Goal: Transaction & Acquisition: Purchase product/service

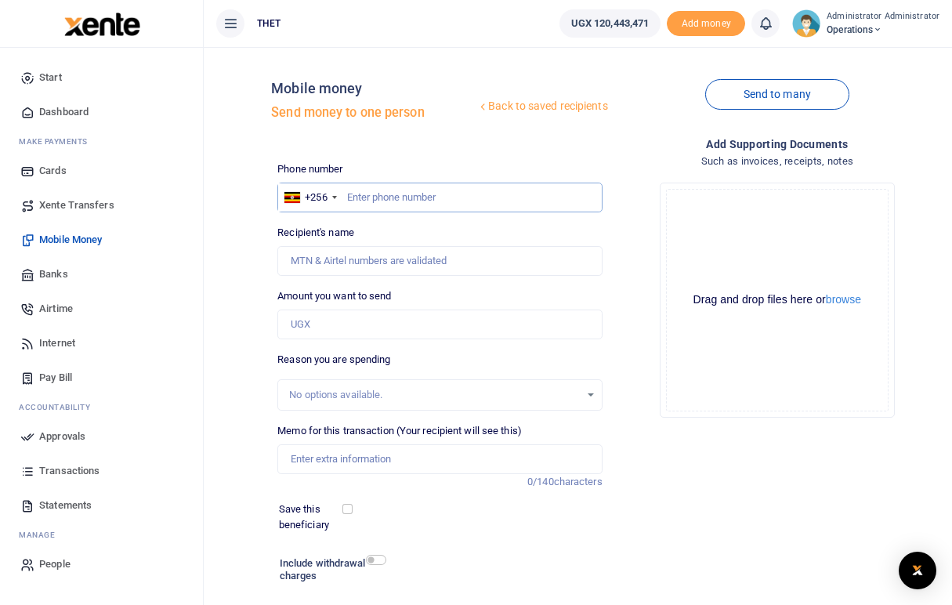
click at [395, 191] on input "text" at bounding box center [439, 198] width 324 height 30
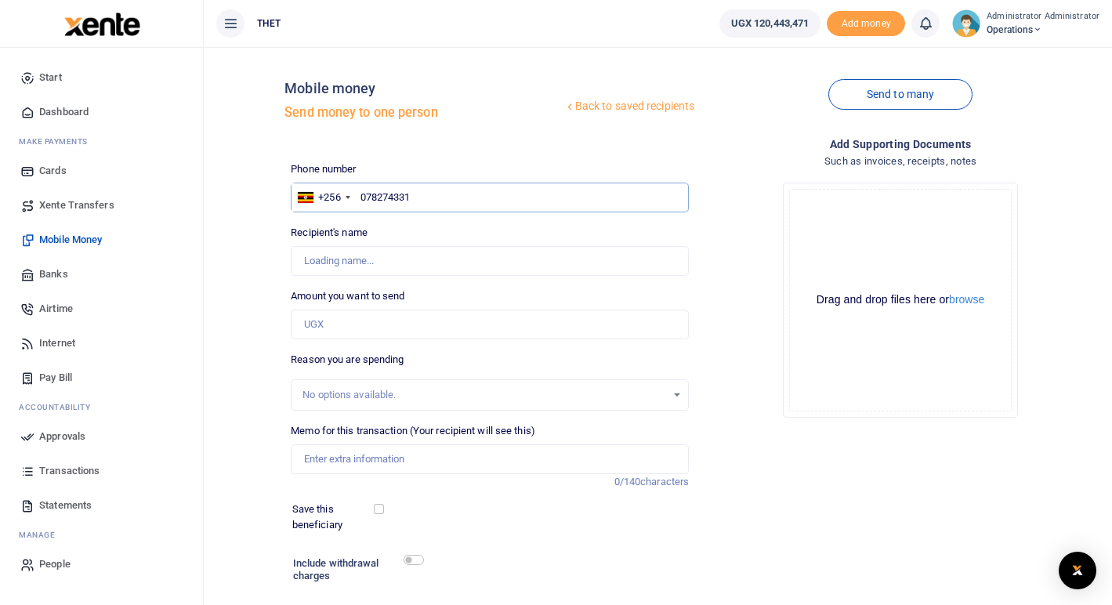
type input "0782743312"
type input "Fredrick Kamugisha"
type input "0782743312"
click at [349, 320] on input "Amount you want to send" at bounding box center [490, 324] width 398 height 30
type input "150,000"
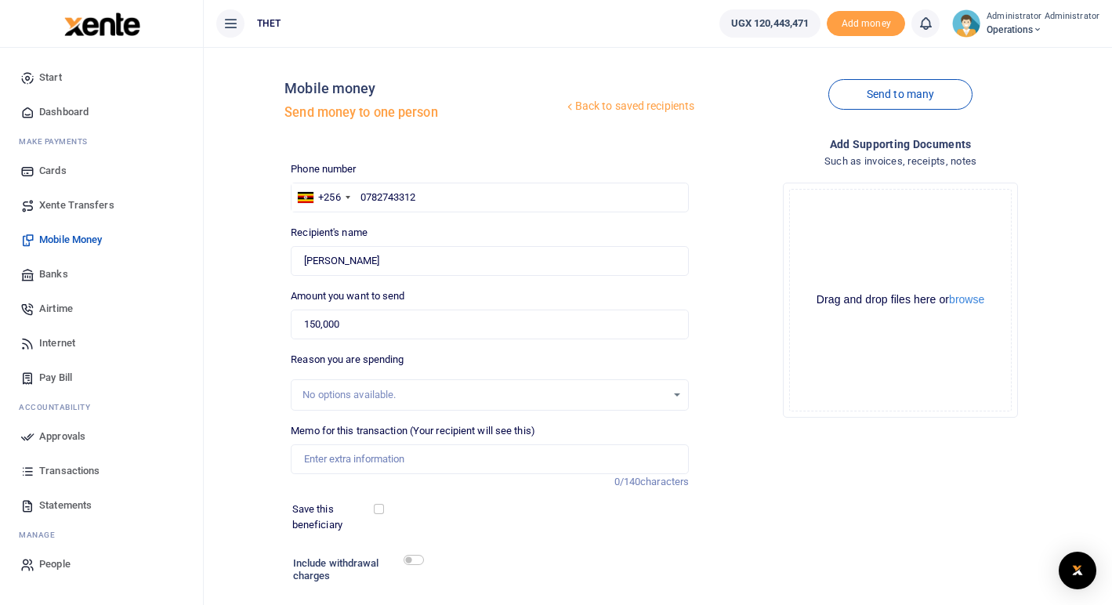
click at [737, 367] on div "Drop your files here Drag and drop files here or browse Powered by Uppy" at bounding box center [900, 300] width 398 height 260
click at [385, 459] on input "Memo for this transaction (Your recipient will see this)" at bounding box center [490, 459] width 398 height 30
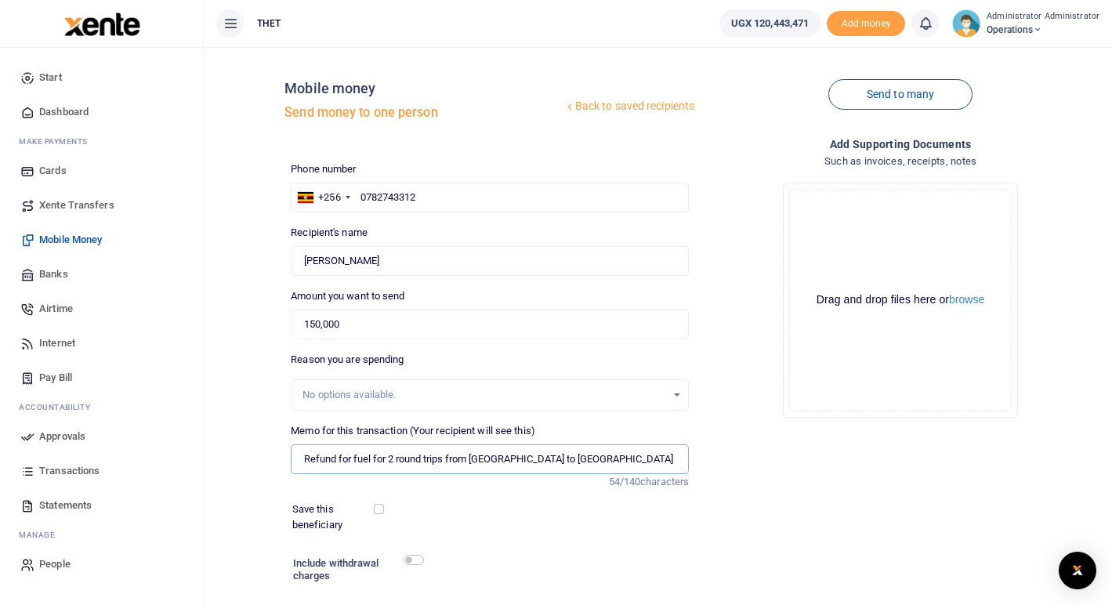
type input "Refund for fuel for 2 round trips from Mbarara to Kazo"
click at [515, 519] on div "Save this beneficiary" at bounding box center [480, 516] width 389 height 31
click at [413, 559] on input "checkbox" at bounding box center [413, 560] width 20 height 10
checkbox input "true"
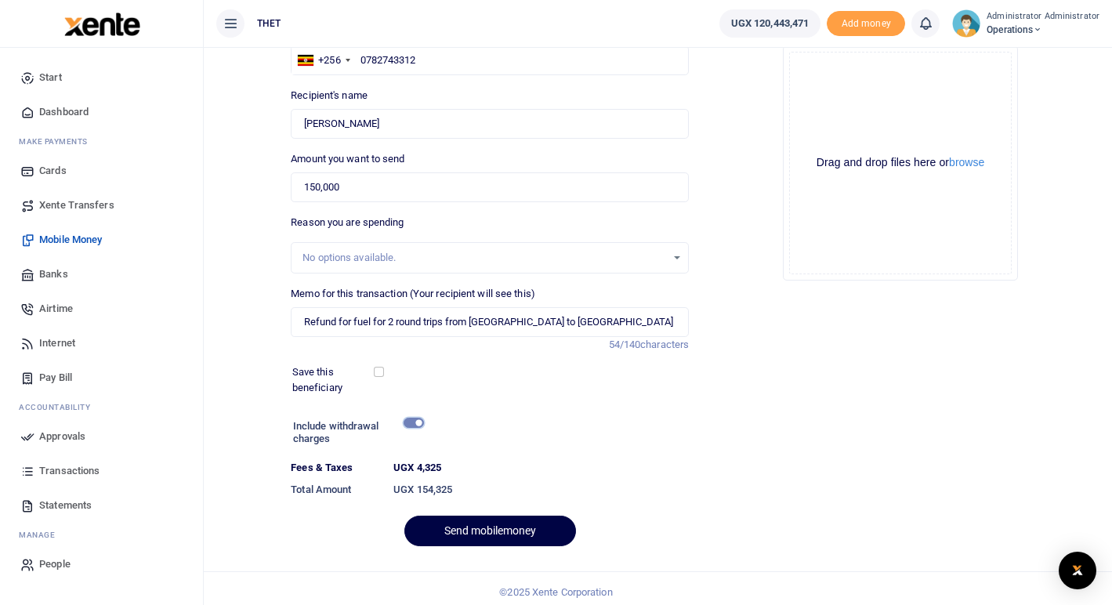
scroll to position [139, 0]
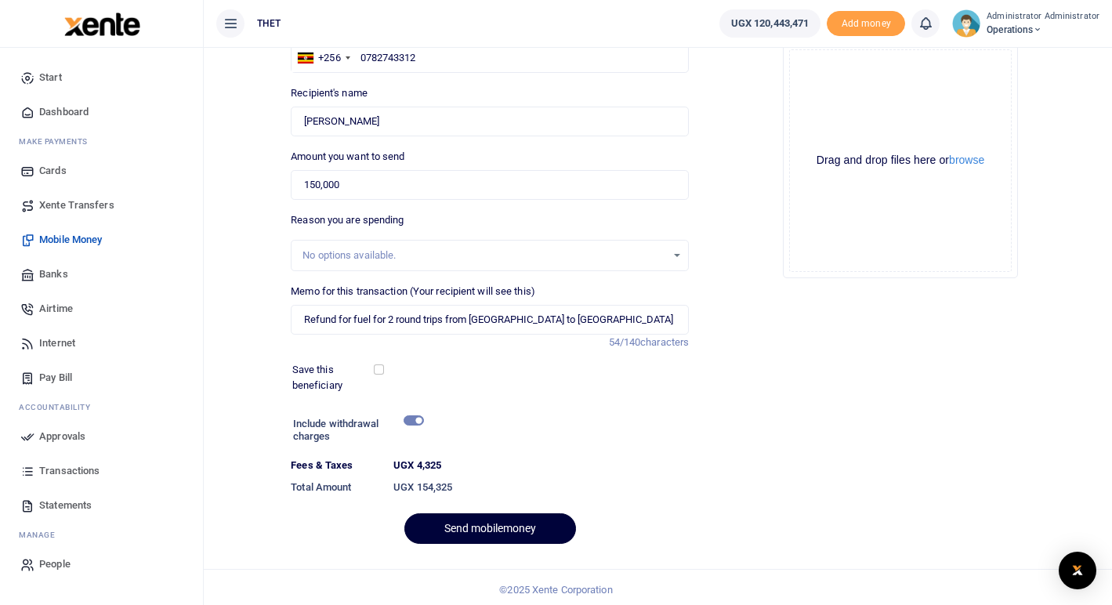
click at [508, 532] on button "Send mobilemoney" at bounding box center [490, 528] width 172 height 31
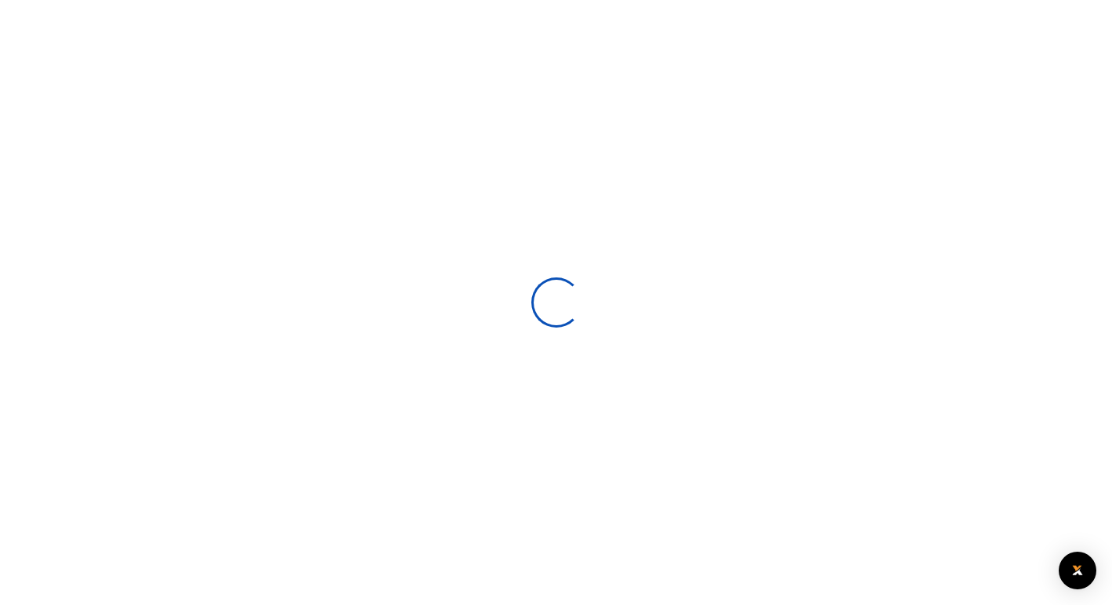
select select
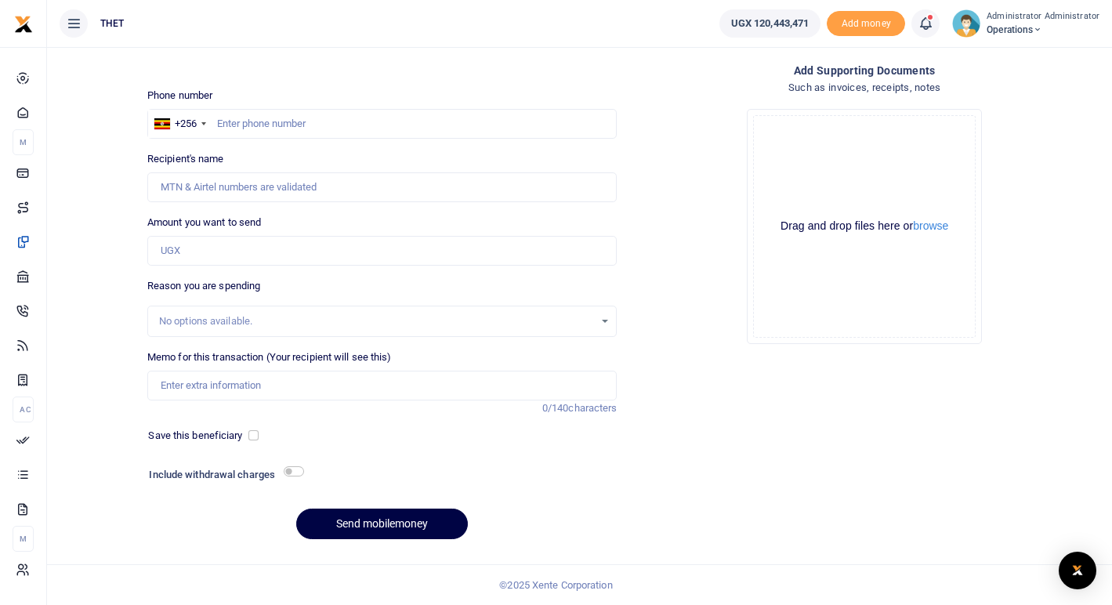
click at [931, 26] on icon at bounding box center [925, 23] width 16 height 17
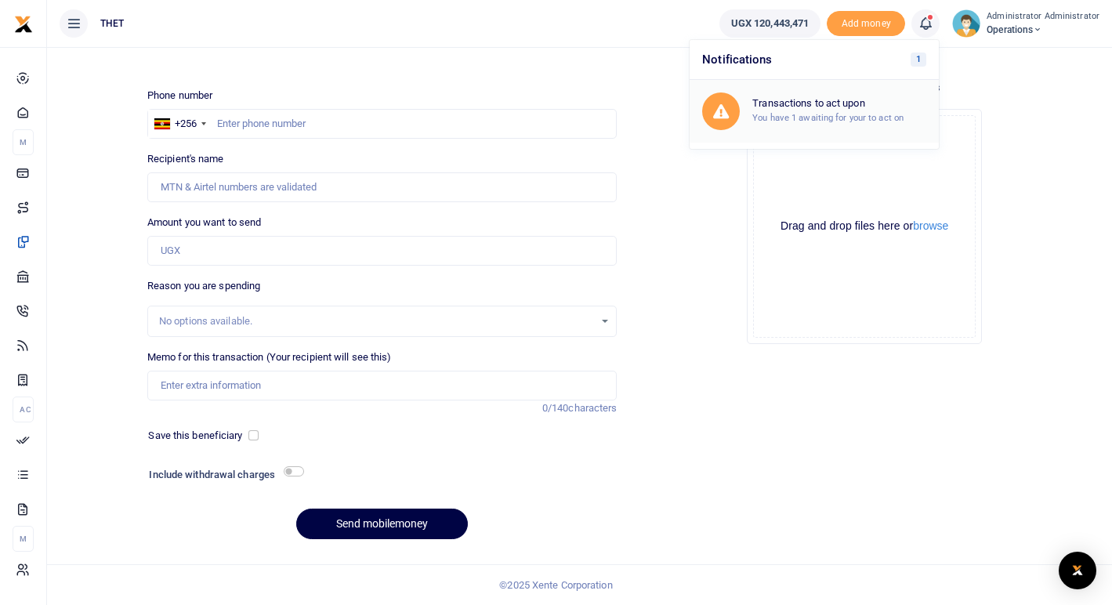
click at [819, 117] on small "You have 1 awaiting for your to act on" at bounding box center [827, 117] width 151 height 11
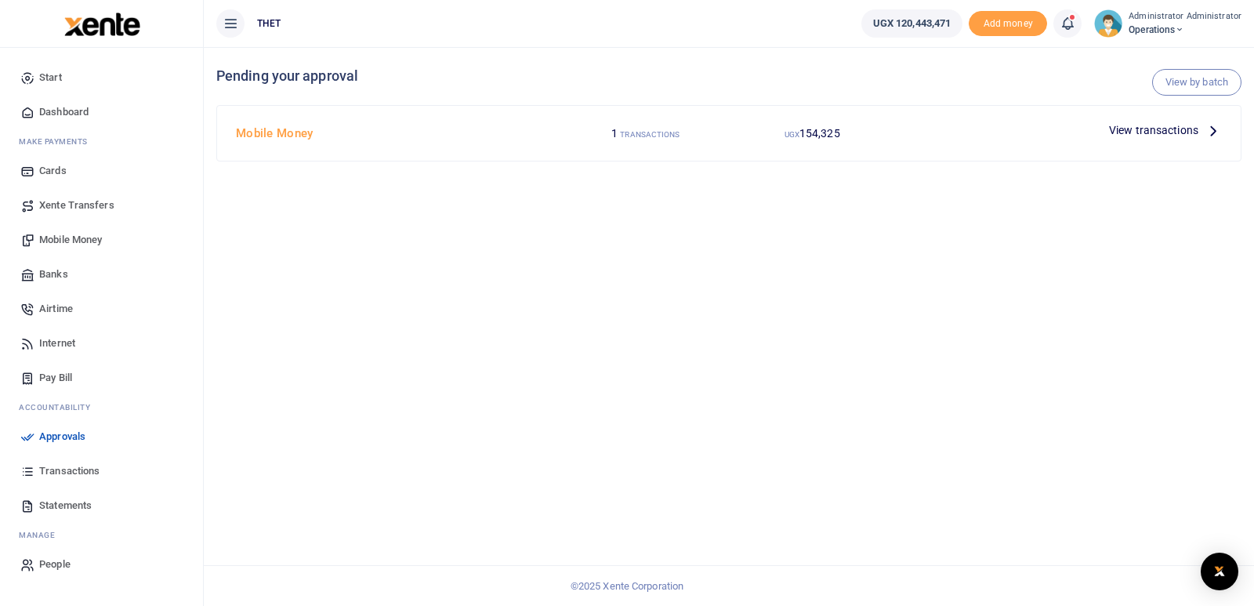
click at [1123, 128] on icon at bounding box center [1212, 129] width 17 height 17
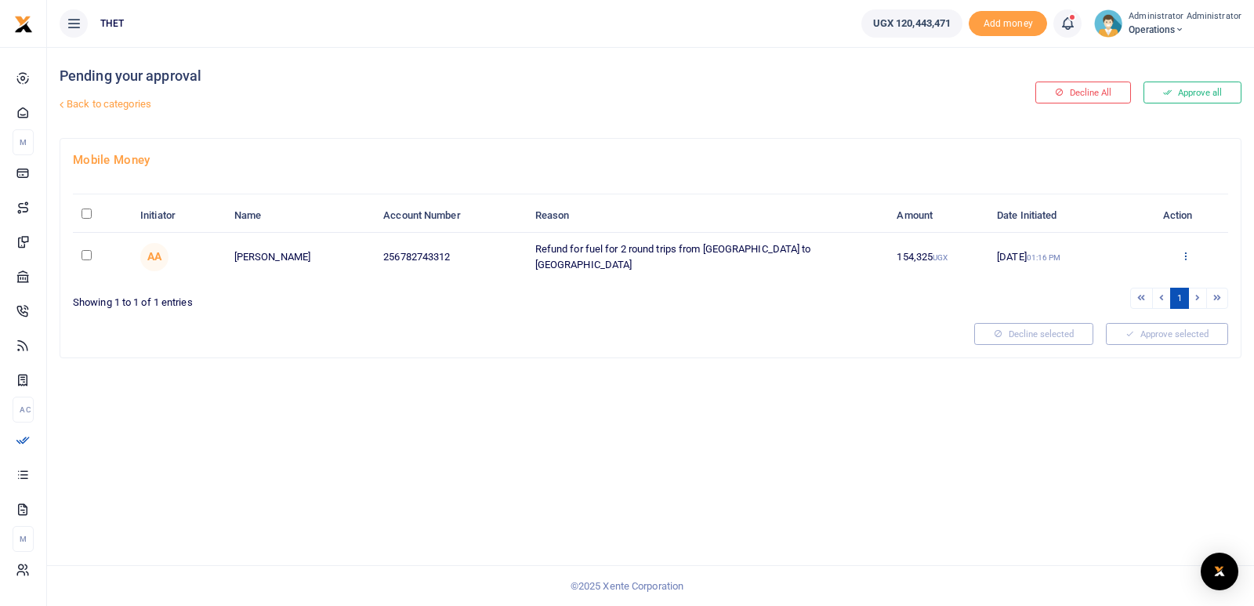
click at [1185, 251] on icon at bounding box center [1185, 255] width 10 height 11
click at [1124, 280] on link "Approve" at bounding box center [1128, 281] width 124 height 22
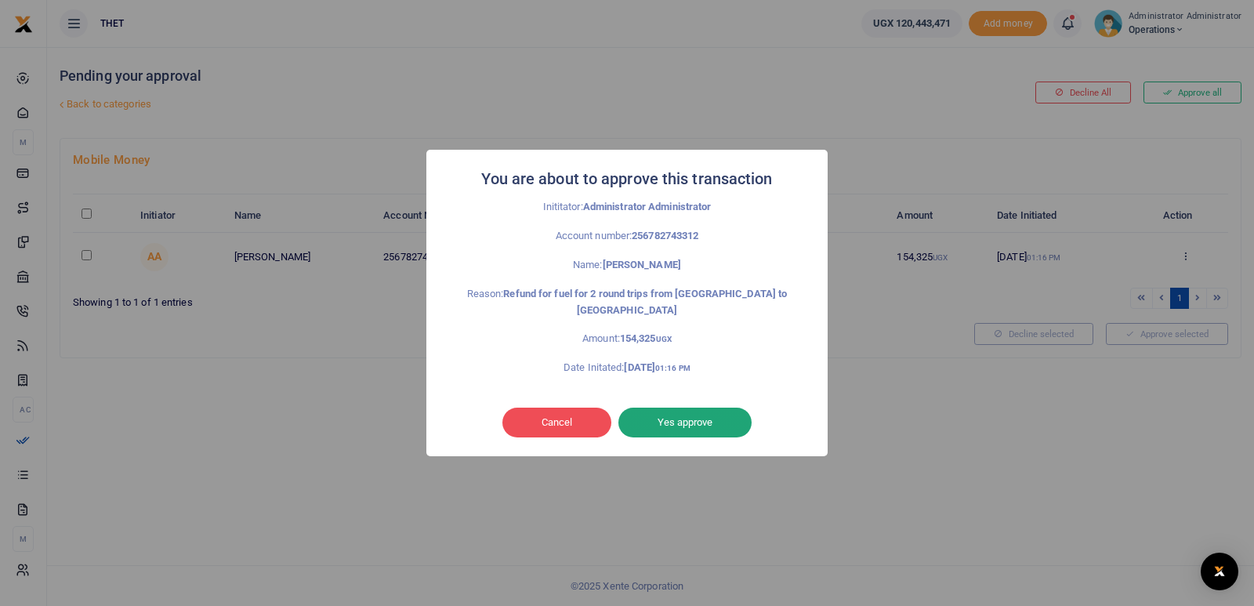
click at [681, 412] on button "Yes approve" at bounding box center [684, 422] width 133 height 30
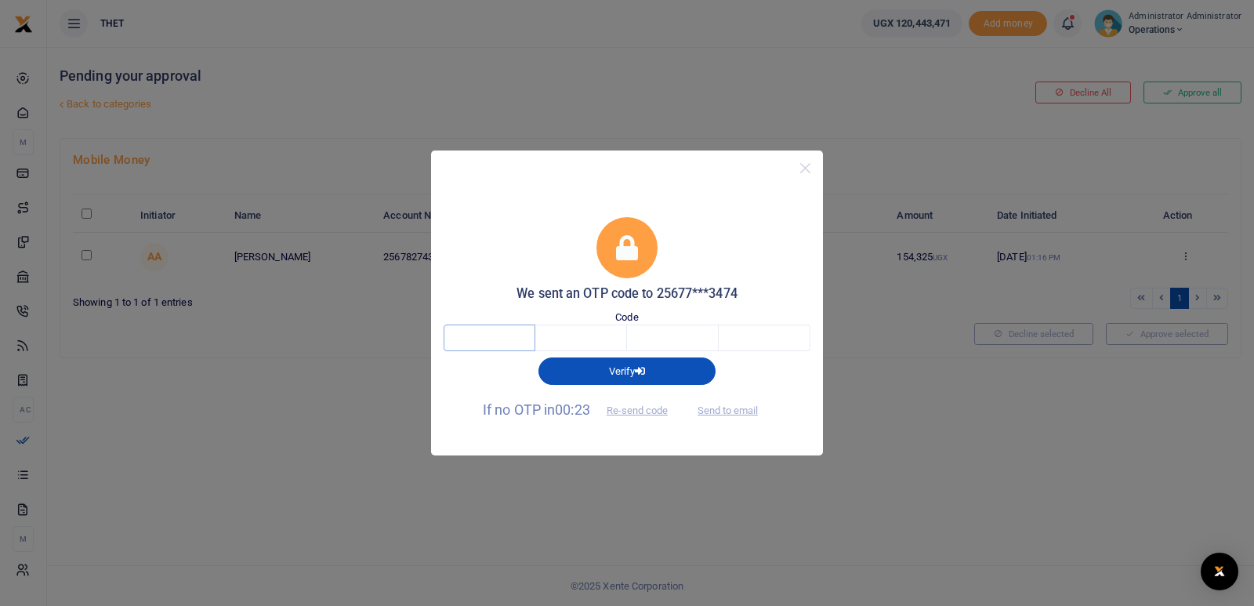
click at [501, 331] on input "text" at bounding box center [489, 337] width 92 height 27
type input "0"
type input "6"
type input "9"
type input "4"
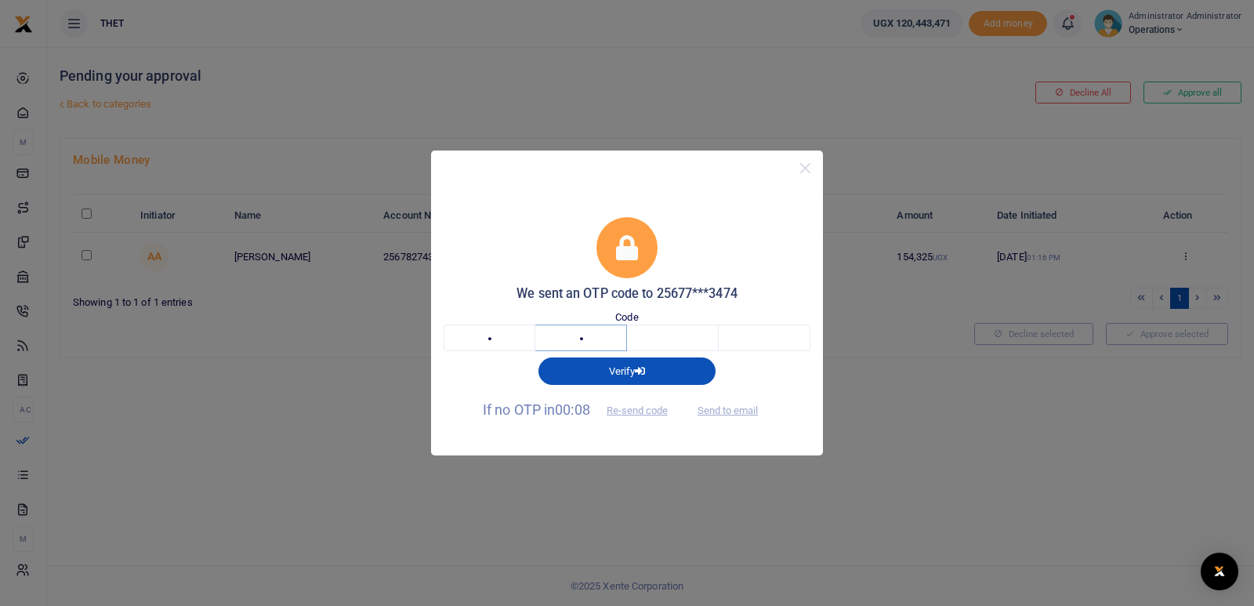
type input "0"
type input "6"
type input "0"
click at [501, 331] on input "4" at bounding box center [489, 337] width 92 height 27
click at [774, 337] on input "0" at bounding box center [764, 337] width 92 height 27
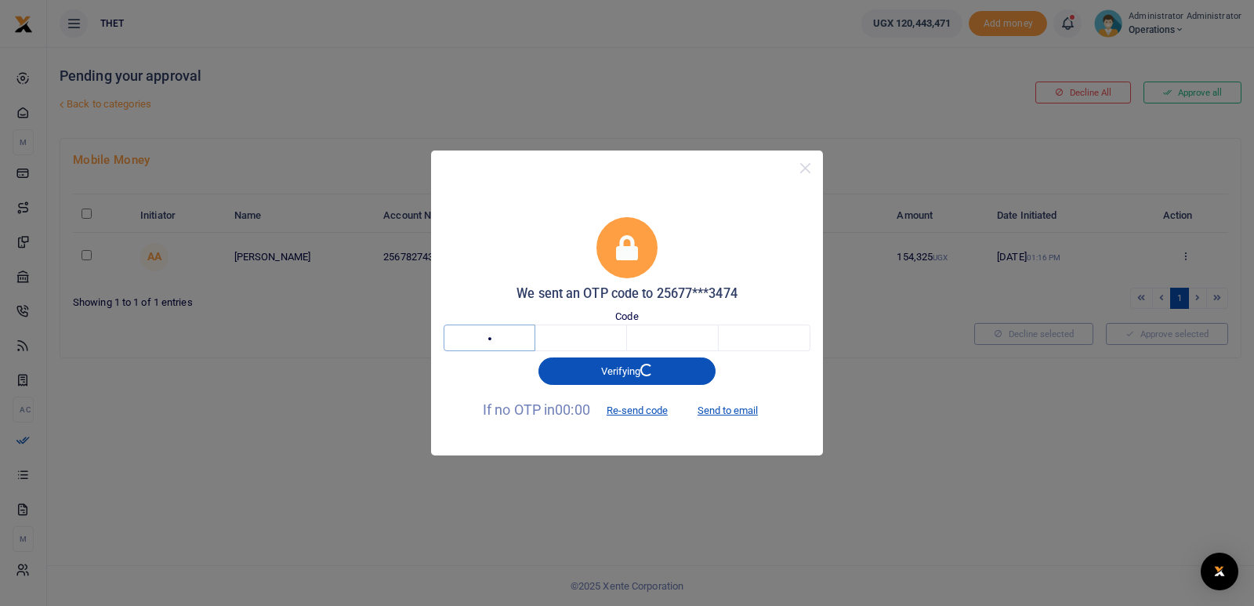
type input "4"
type input "0"
type input "6"
type input "9"
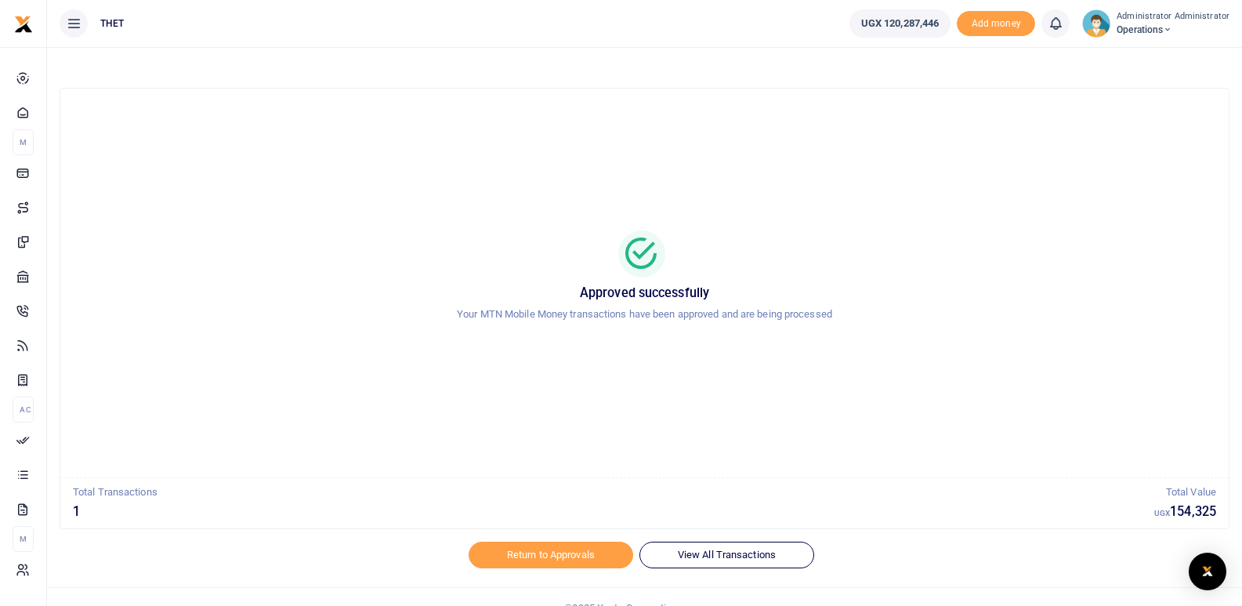
click at [1192, 317] on p "Your MTN Mobile Money transactions have been approved and are being processed" at bounding box center [644, 314] width 1131 height 16
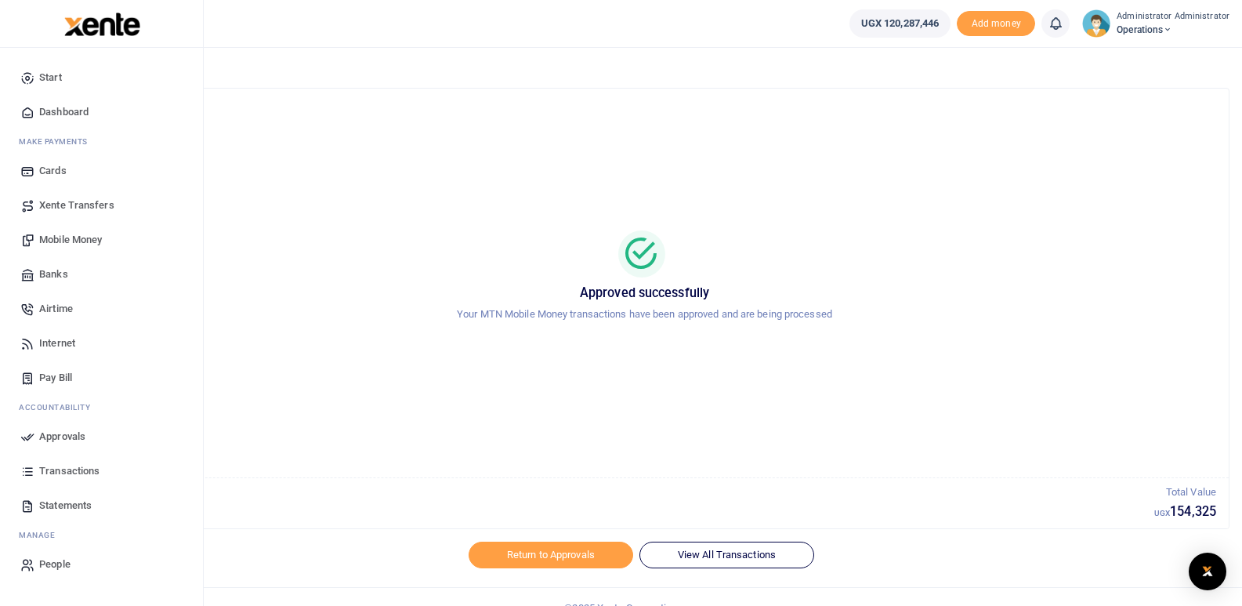
click at [60, 237] on span "Mobile Money" at bounding box center [70, 240] width 63 height 16
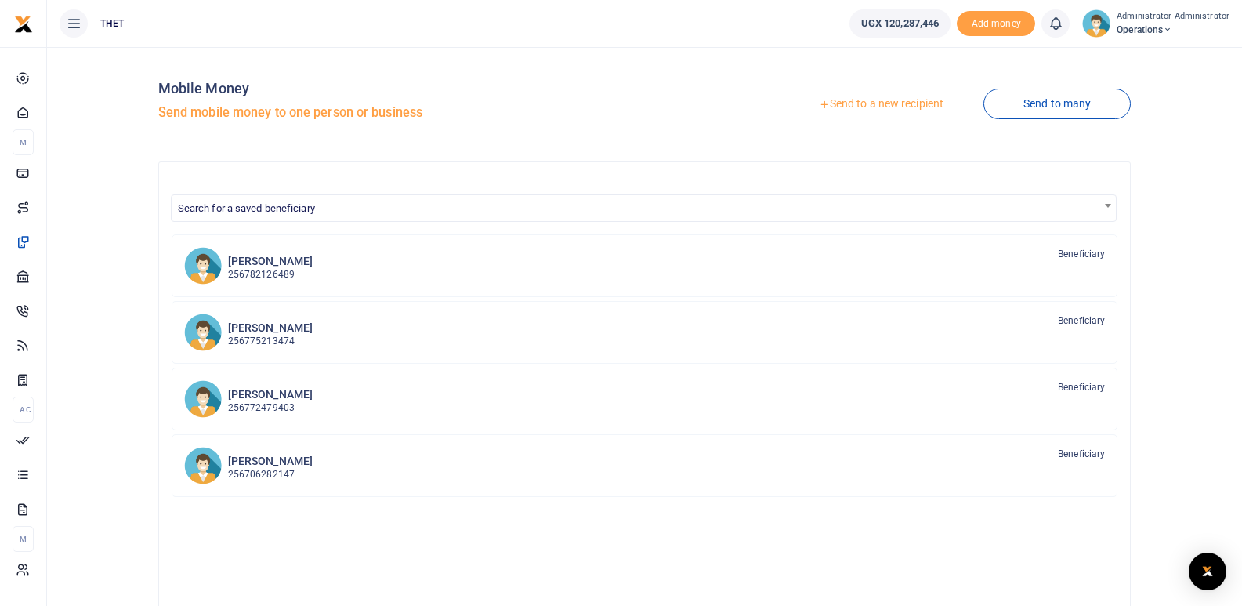
click at [859, 99] on link "Send to a new recipient" at bounding box center [881, 104] width 204 height 28
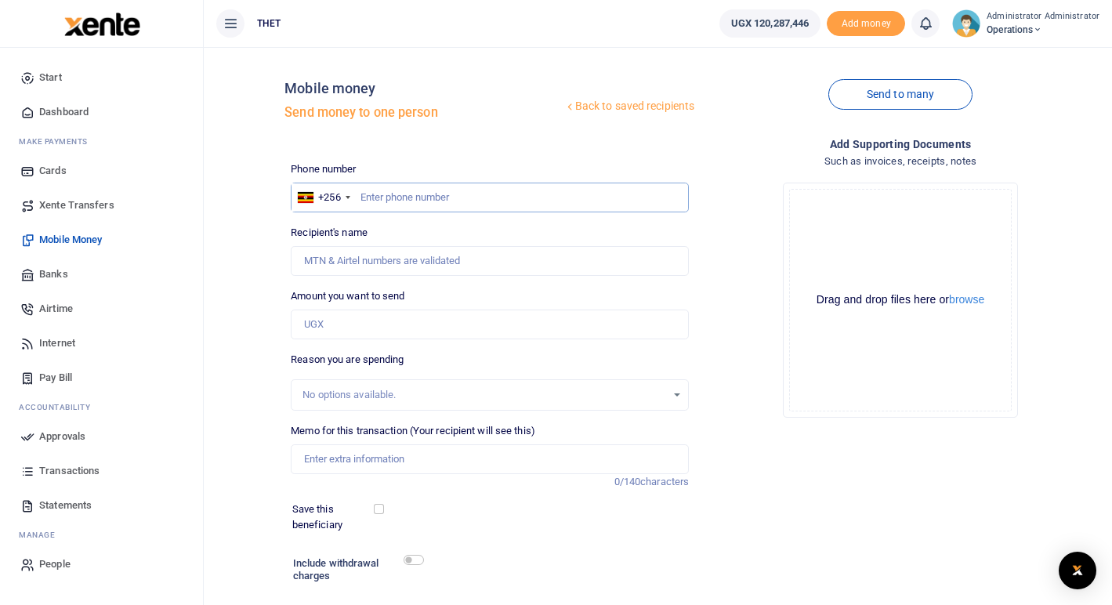
click at [400, 196] on input "text" at bounding box center [490, 198] width 398 height 30
paste input "0774123289"
click at [436, 199] on input "0774123289" at bounding box center [490, 198] width 398 height 30
type input "0774123289"
type input "James Kafeero"
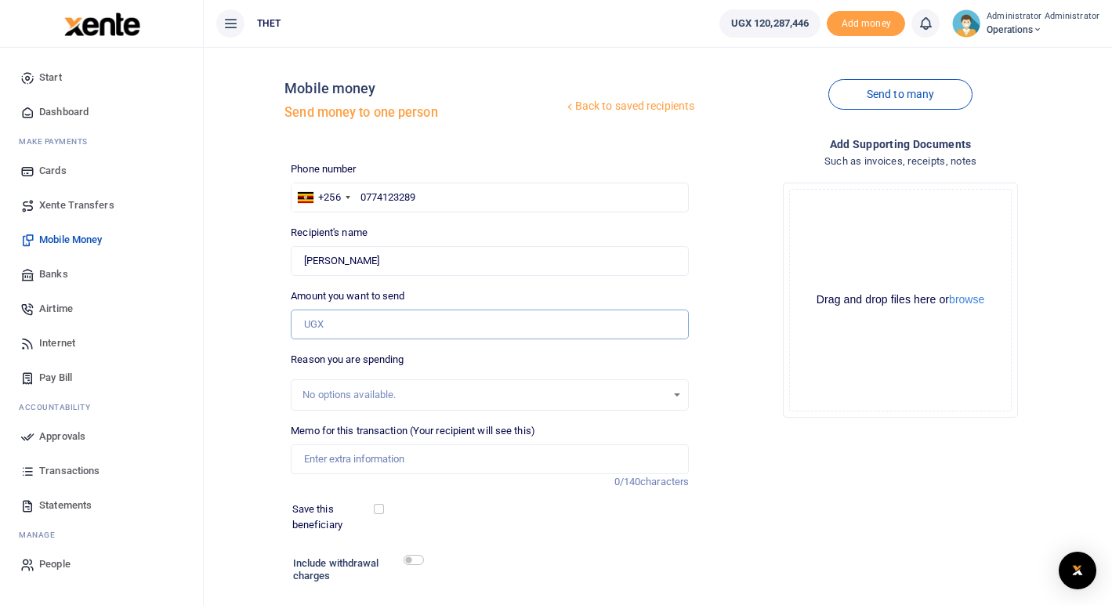
click at [365, 319] on input "Amount you want to send" at bounding box center [490, 324] width 398 height 30
type input "800,000"
click at [729, 396] on div "Drop your files here Drag and drop files here or browse Powered by Uppy" at bounding box center [900, 300] width 398 height 260
click at [317, 458] on input "Memo for this transaction (Your recipient will see this)" at bounding box center [490, 459] width 398 height 30
type input "Hall and projector hire for 4 days in Arua city"
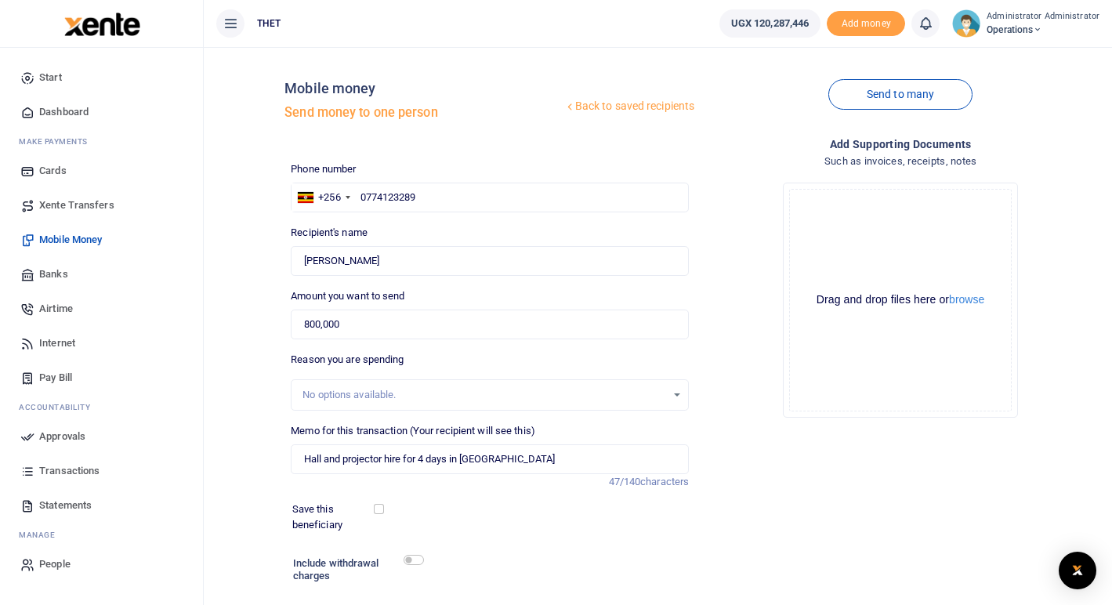
click at [524, 538] on div "Phone number +256 Uganda +256 0774123289 Phone is required. Recipient's name Fo…" at bounding box center [489, 407] width 411 height 492
click at [419, 559] on input "checkbox" at bounding box center [413, 560] width 20 height 10
checkbox input "true"
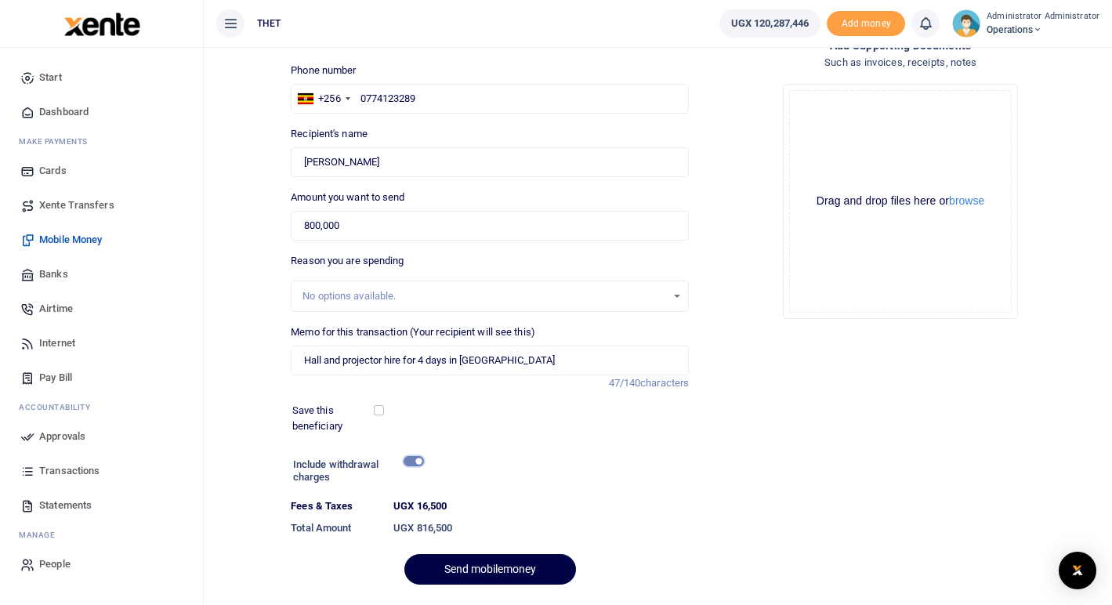
scroll to position [100, 0]
click at [323, 358] on input "Hall and projector hire for 4 days in Arua city" at bounding box center [490, 360] width 398 height 30
click at [479, 570] on button "Send mobilemoney" at bounding box center [490, 568] width 172 height 31
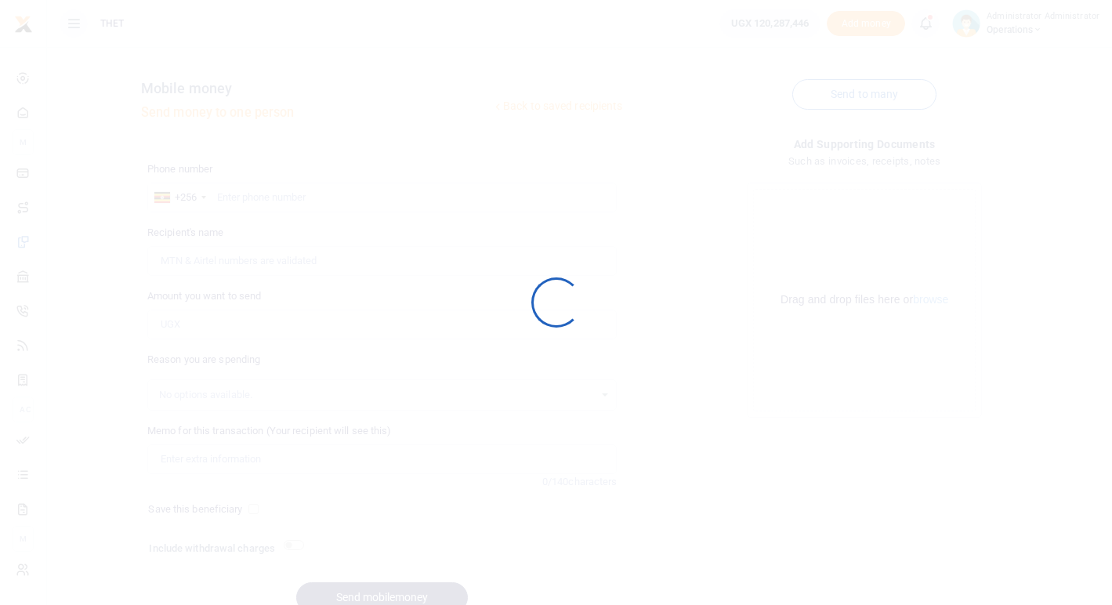
scroll to position [74, 0]
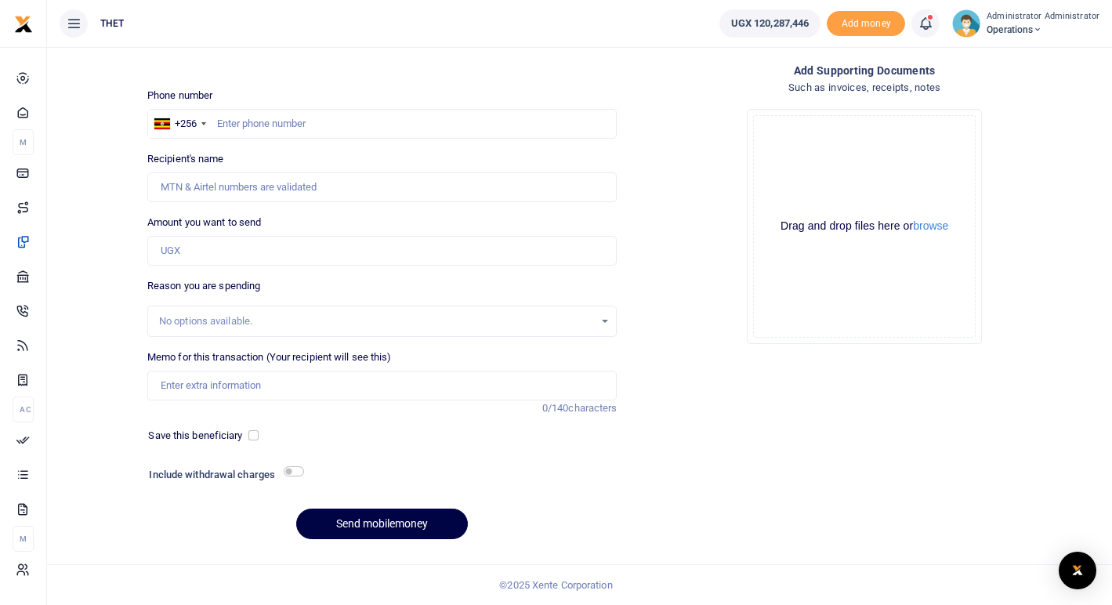
click at [930, 22] on icon at bounding box center [925, 23] width 16 height 17
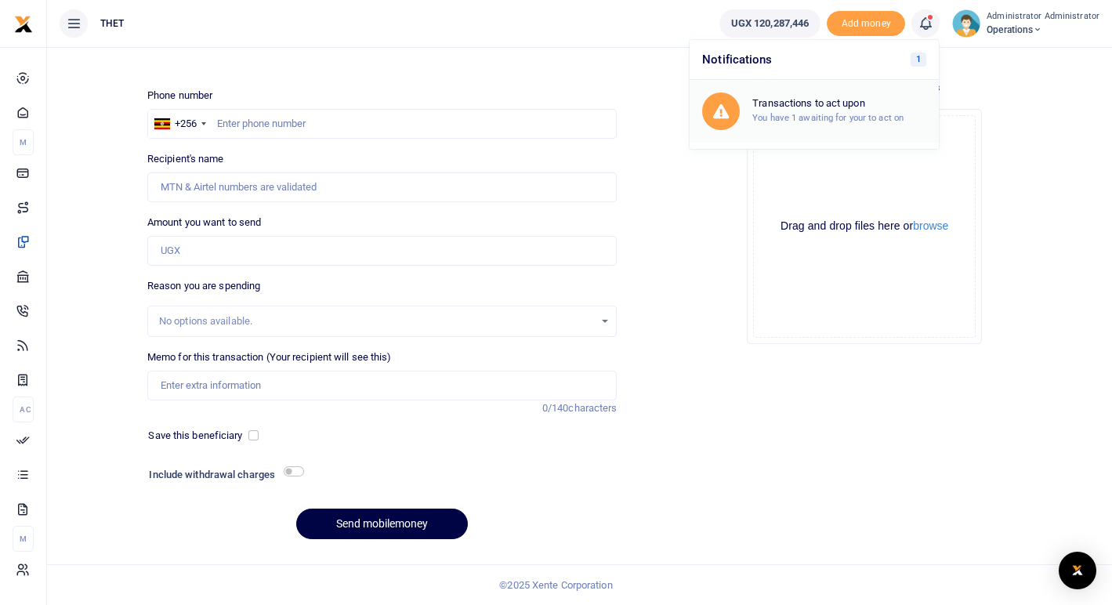
click at [832, 108] on h6 "Transactions to act upon" at bounding box center [839, 103] width 174 height 13
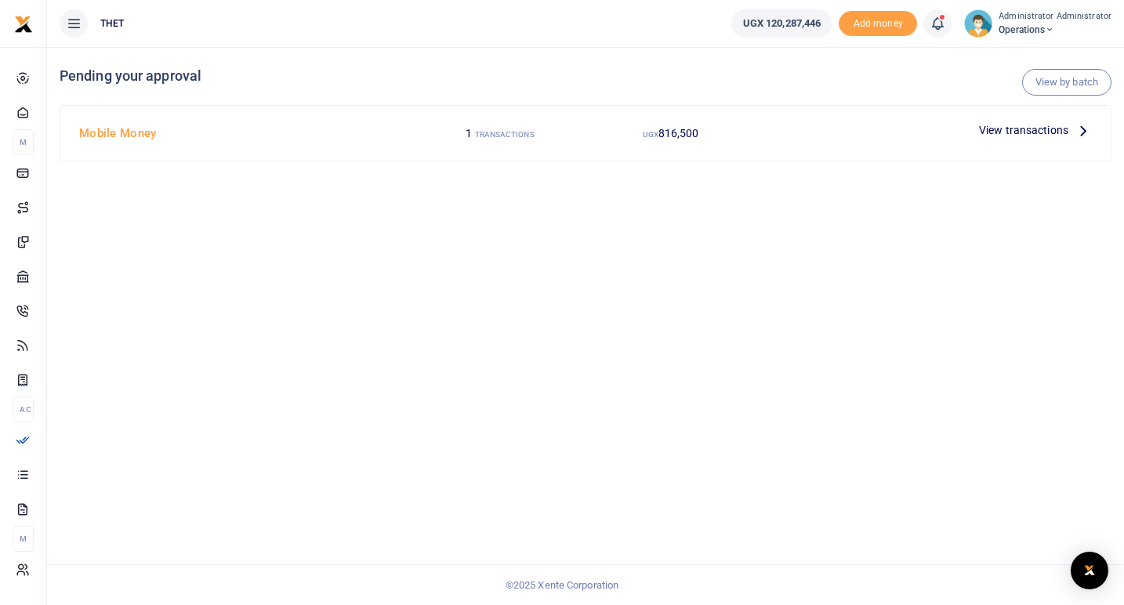
click at [1085, 131] on icon at bounding box center [1082, 129] width 17 height 17
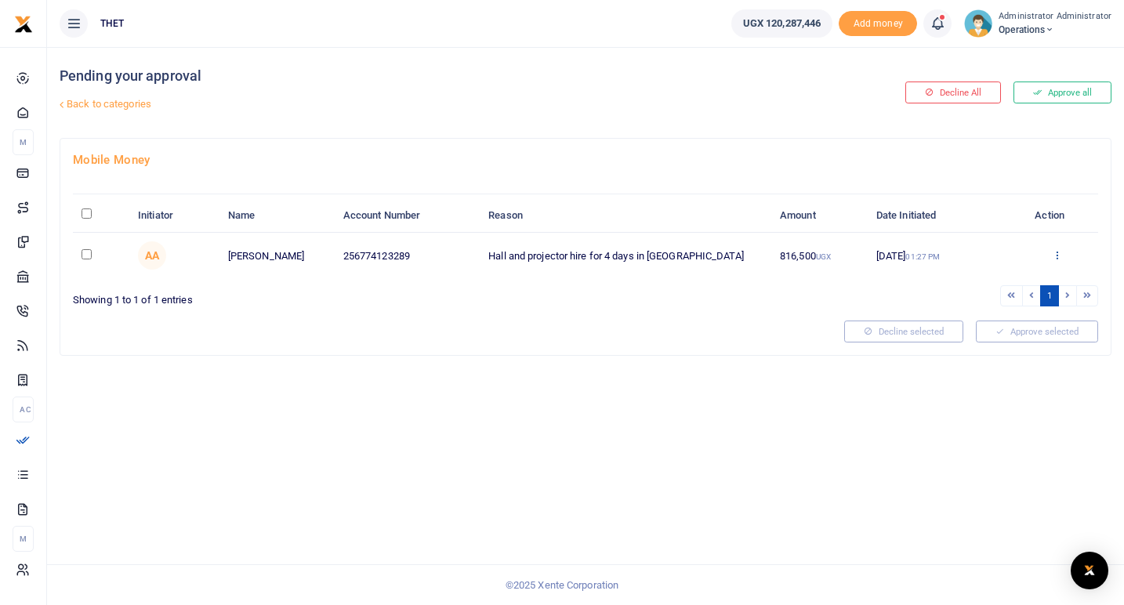
click at [1056, 257] on icon at bounding box center [1056, 254] width 10 height 11
click at [987, 282] on link "Approve" at bounding box center [999, 281] width 124 height 22
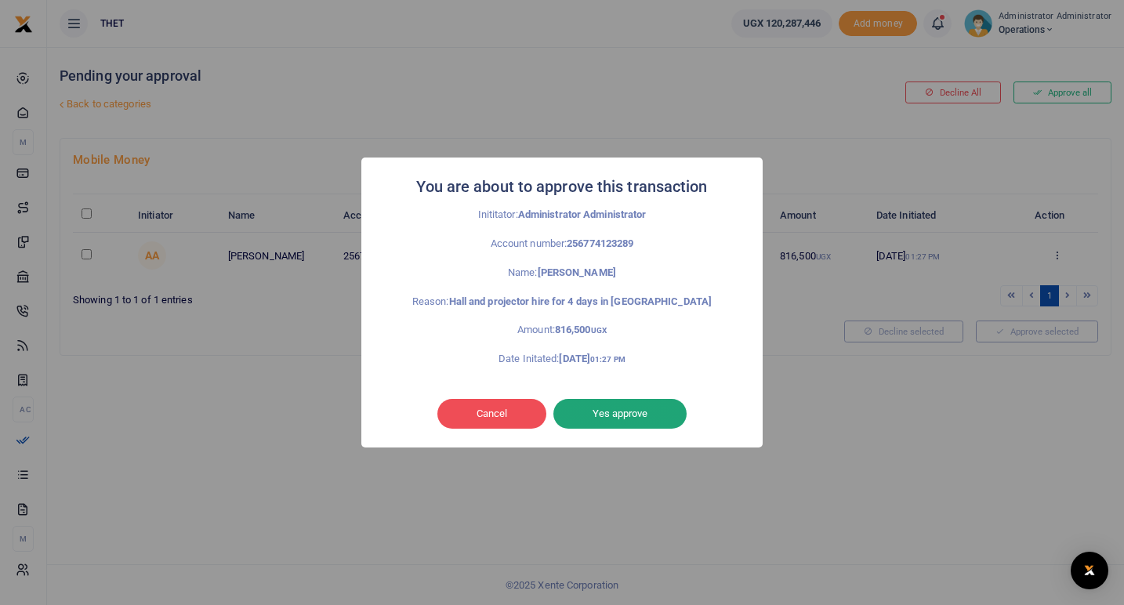
click at [615, 414] on button "Yes approve" at bounding box center [619, 414] width 133 height 30
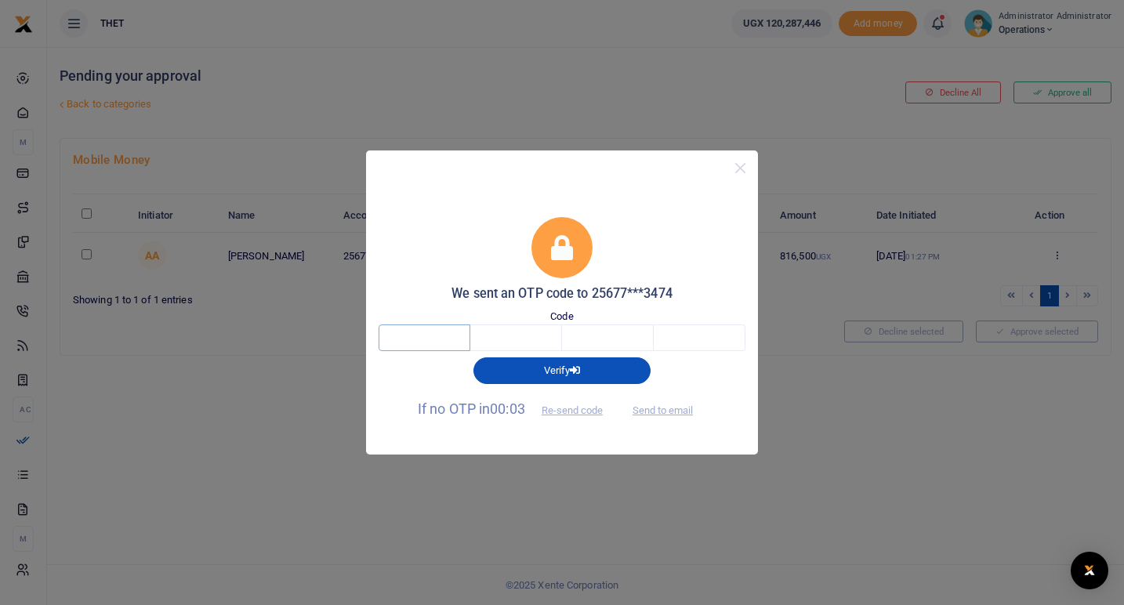
click at [433, 332] on input "text" at bounding box center [424, 337] width 92 height 27
type input "4"
type input "2"
